Goal: Task Accomplishment & Management: Manage account settings

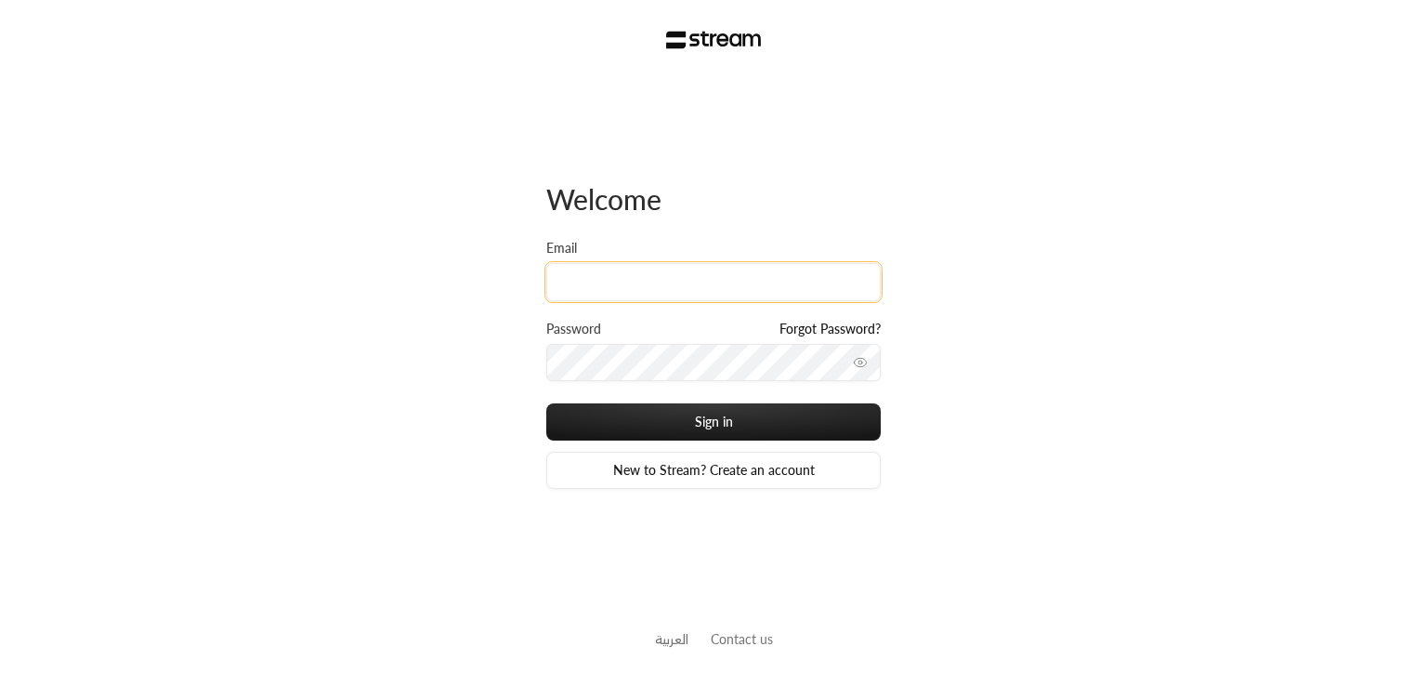
type input "[PERSON_NAME][EMAIL_ADDRESS][DOMAIN_NAME]"
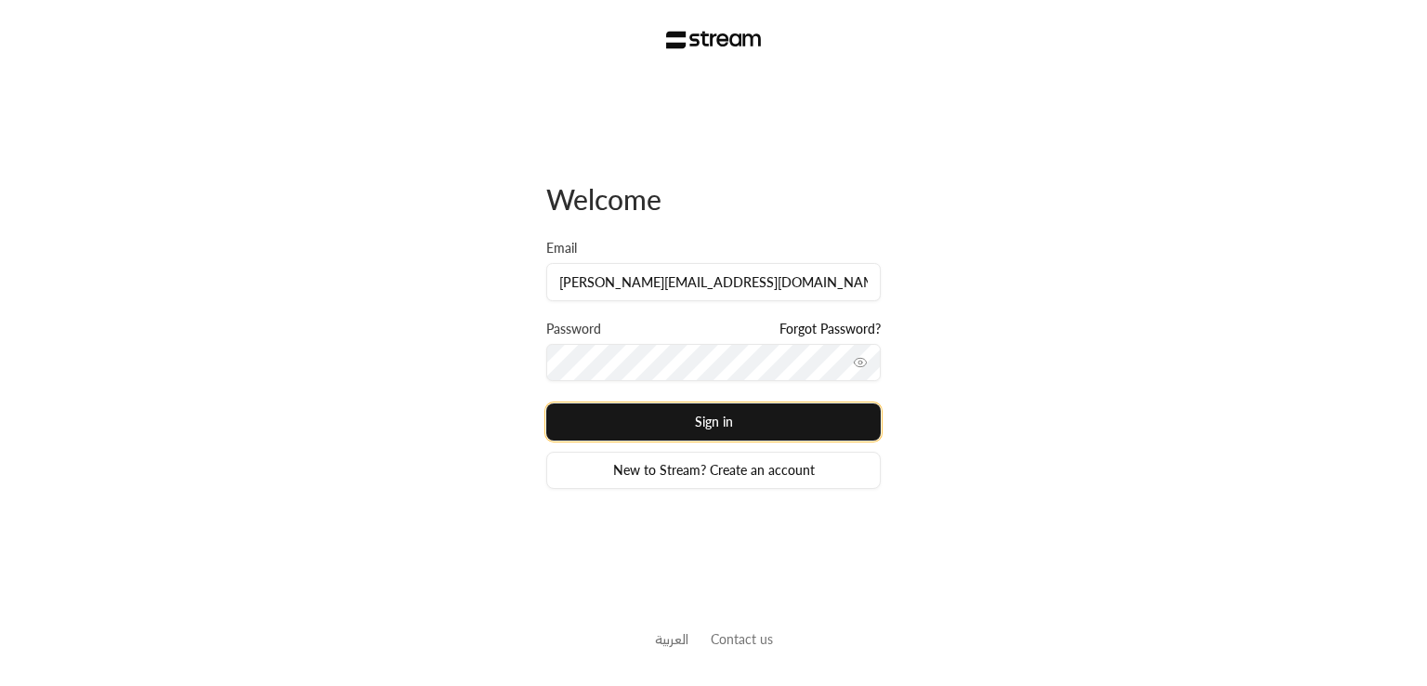
click at [656, 426] on button "Sign in" at bounding box center [713, 421] width 335 height 37
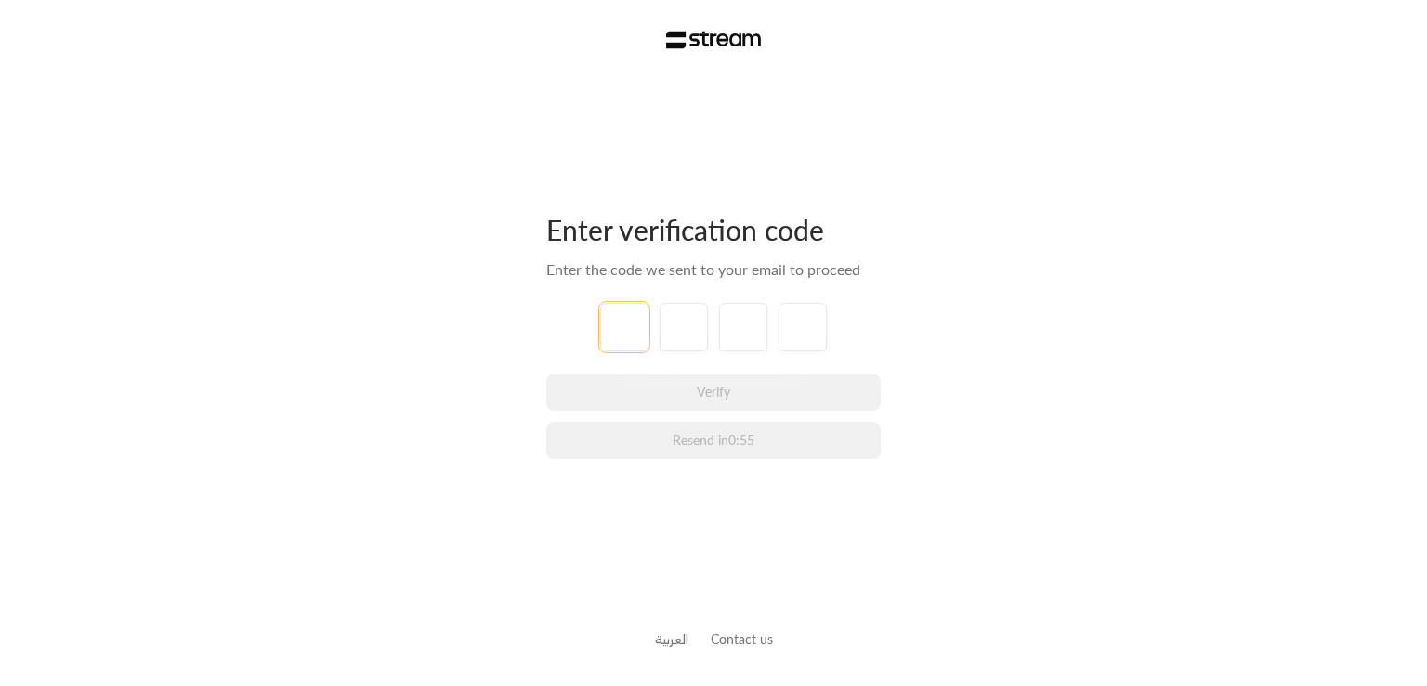
type input "1"
type input "2"
type input "3"
type input "4"
